Goal: Information Seeking & Learning: Check status

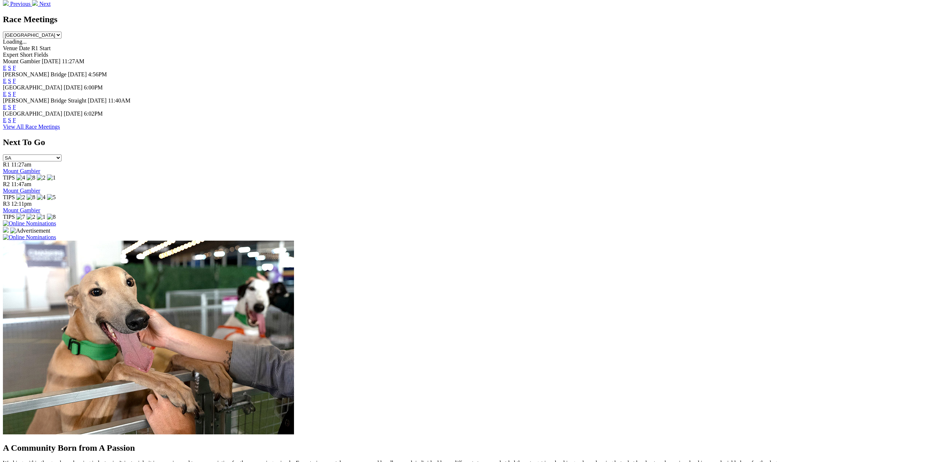
scroll to position [400, 0]
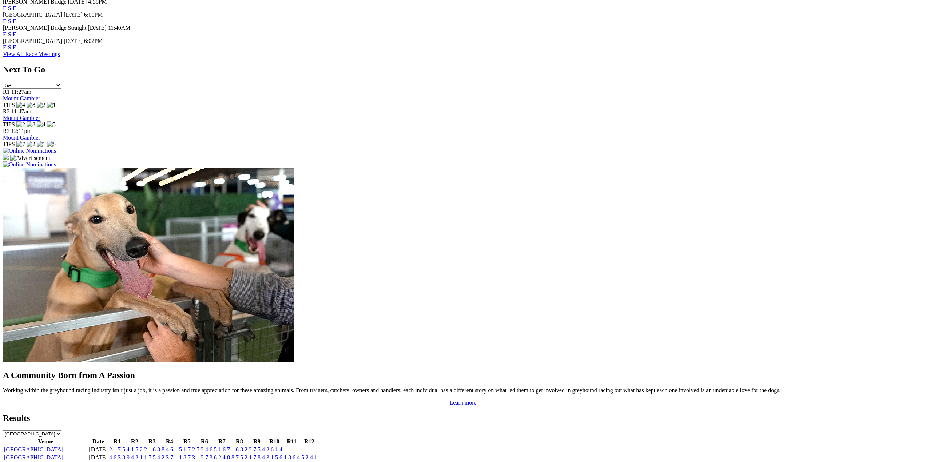
click at [125, 447] on link "2 1 7 5" at bounding box center [117, 450] width 16 height 6
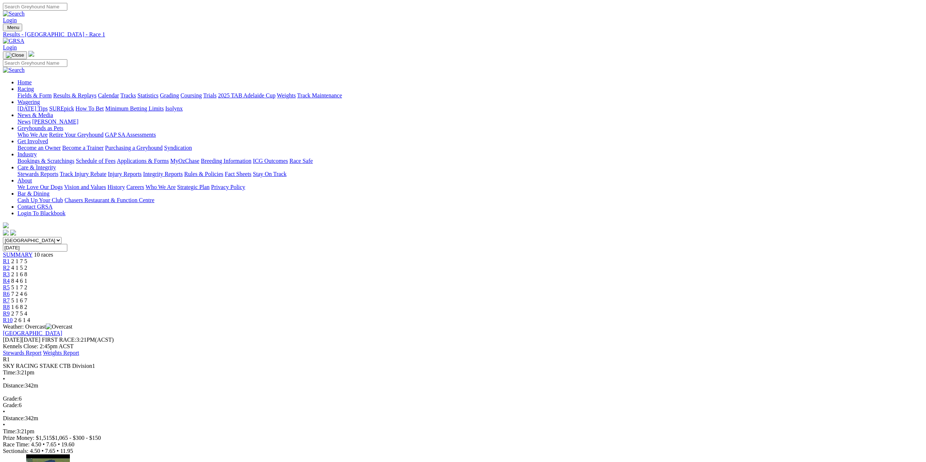
click at [10, 265] on link "R2" at bounding box center [6, 268] width 7 height 6
click at [10, 271] on span "R3" at bounding box center [6, 274] width 7 height 6
click at [10, 278] on span "R4" at bounding box center [6, 281] width 7 height 6
click at [10, 284] on span "R5" at bounding box center [6, 287] width 7 height 6
click at [10, 291] on span "R6" at bounding box center [6, 294] width 7 height 6
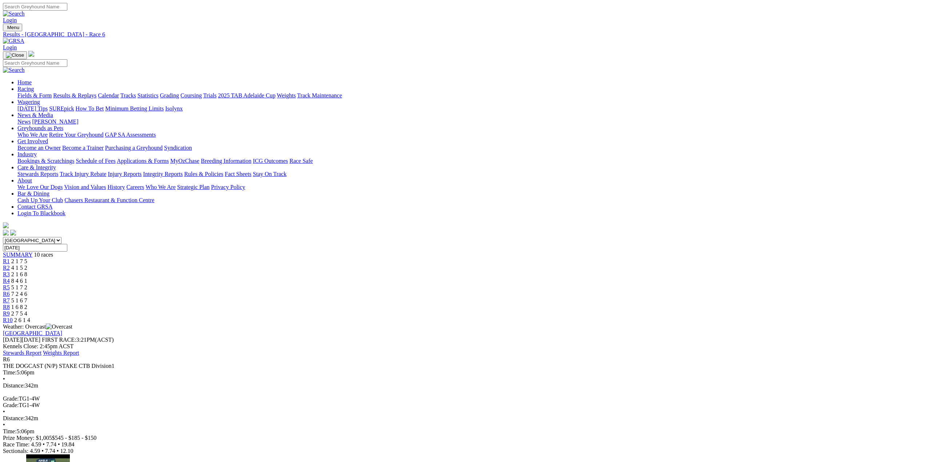
click at [10, 298] on span "R7" at bounding box center [6, 301] width 7 height 6
click at [10, 304] on span "R8" at bounding box center [6, 307] width 7 height 6
click at [10, 311] on span "R9" at bounding box center [6, 314] width 7 height 6
click at [13, 317] on span "R10" at bounding box center [8, 320] width 10 height 6
